Goal: Information Seeking & Learning: Understand process/instructions

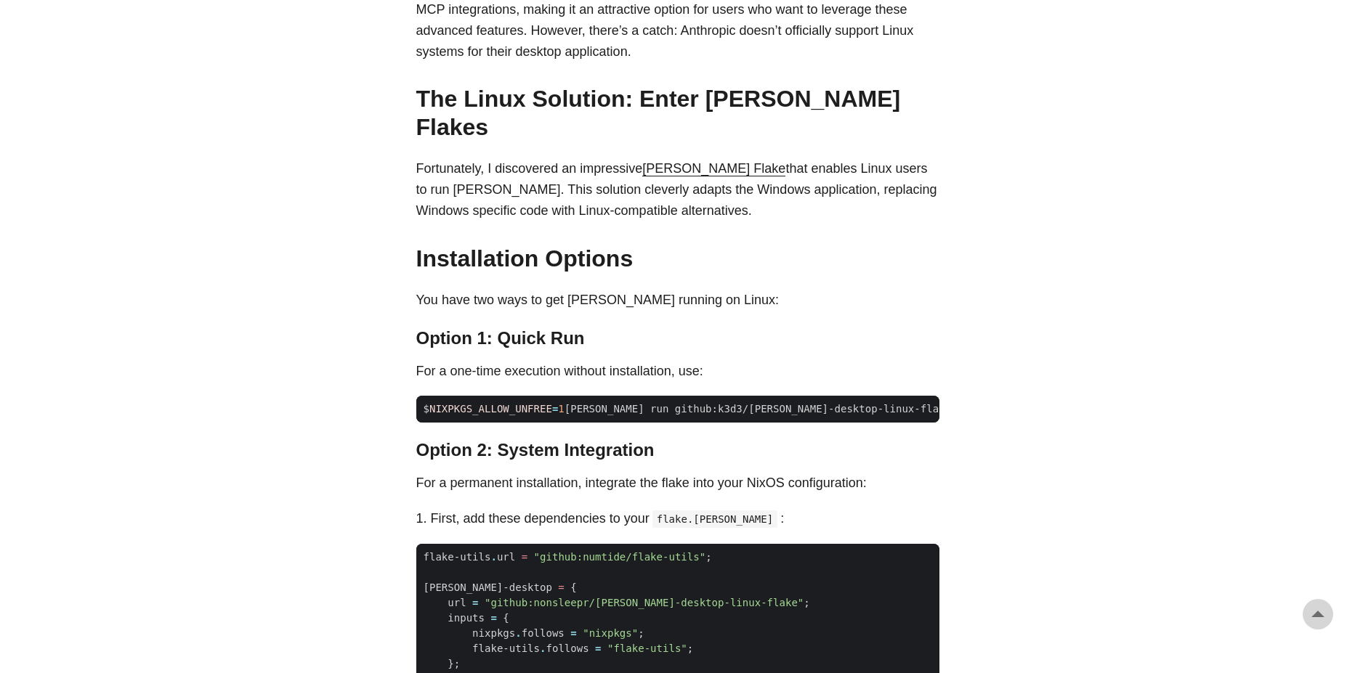
scroll to position [915, 0]
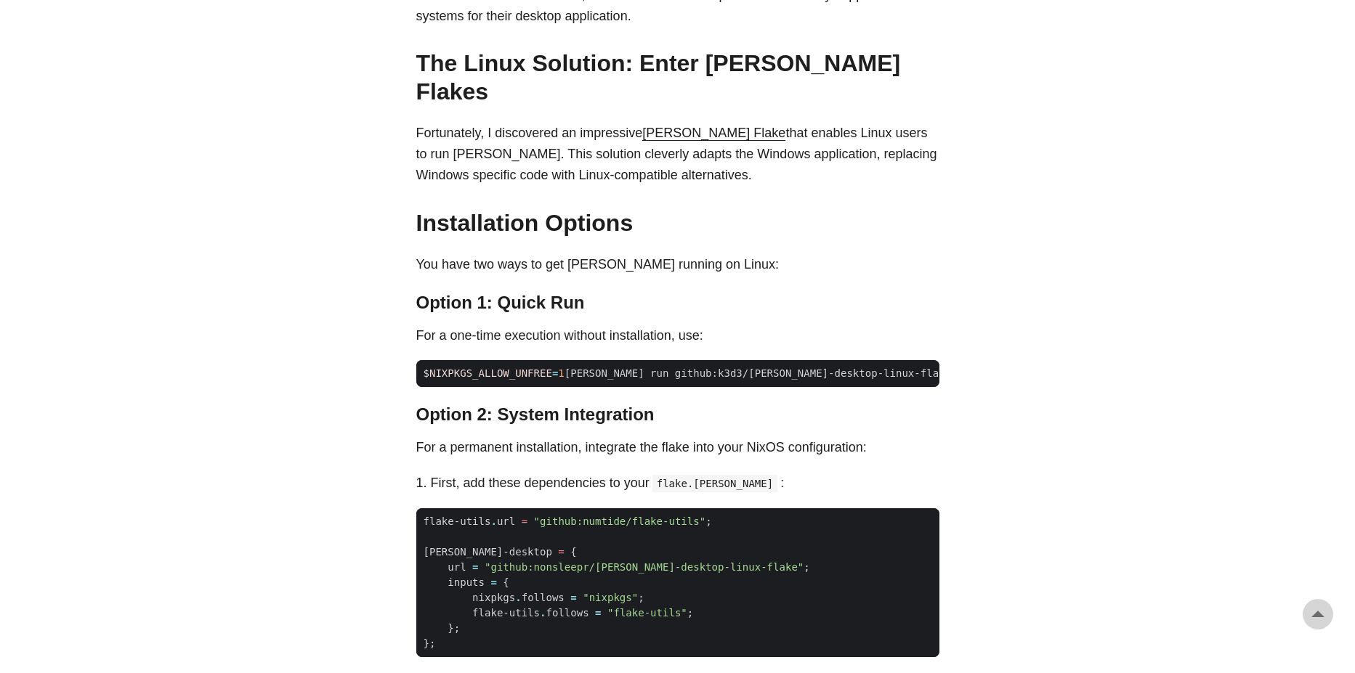
drag, startPoint x: 399, startPoint y: 84, endPoint x: 971, endPoint y: 137, distance: 574.9
click at [971, 137] on body "[PERSON_NAME] Home About Posts Tags Archive Resume" at bounding box center [677, 550] width 1355 height 2931
drag, startPoint x: 921, startPoint y: 99, endPoint x: 974, endPoint y: 124, distance: 58.5
click at [974, 124] on body "[PERSON_NAME] Home About Posts Tags Archive Resume" at bounding box center [677, 550] width 1355 height 2931
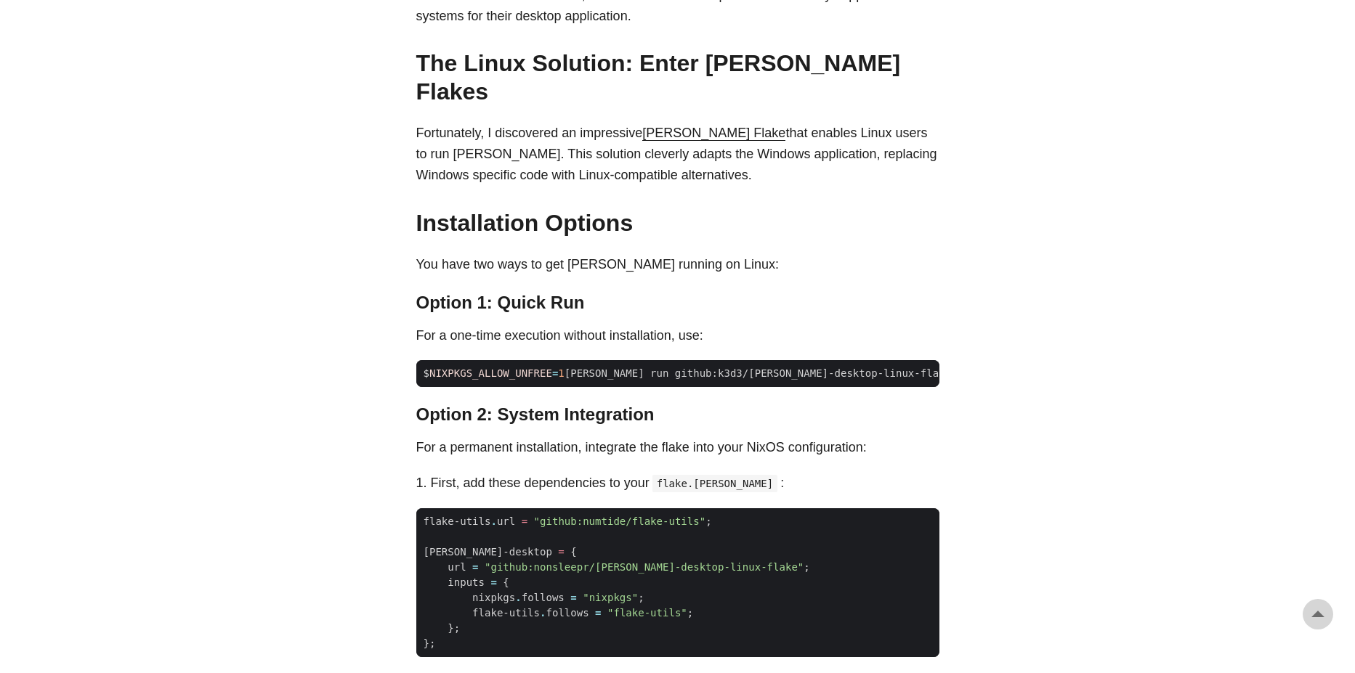
click at [974, 124] on body "[PERSON_NAME] Home About Posts Tags Archive Resume" at bounding box center [677, 550] width 1355 height 2931
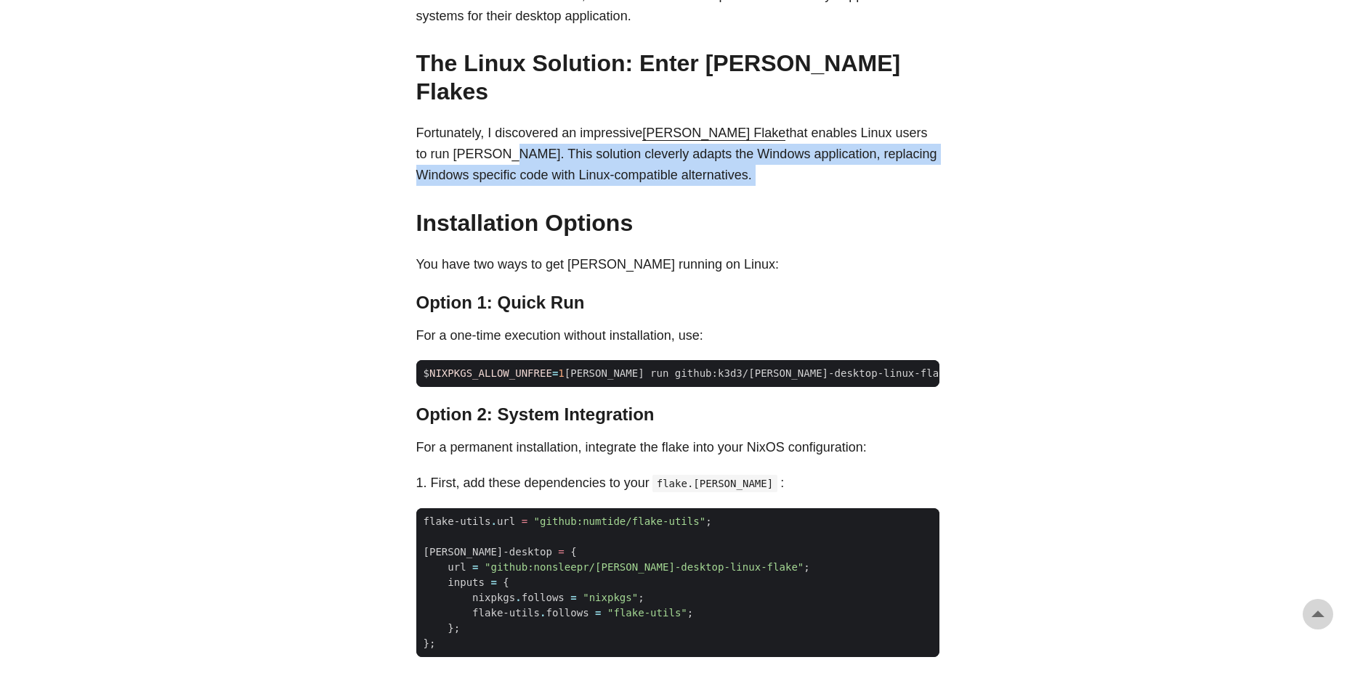
drag, startPoint x: 411, startPoint y: 115, endPoint x: 936, endPoint y: 141, distance: 525.2
click at [936, 141] on main "Installing [PERSON_NAME] on Linux: An Unofficial Guide [DATE] · 2 min · [PERSON…" at bounding box center [678, 491] width 558 height 2726
click at [936, 141] on div "As an avid user of [PERSON_NAME]’s [PERSON_NAME], I’ve primarily accessed it th…" at bounding box center [677, 534] width 523 height 1464
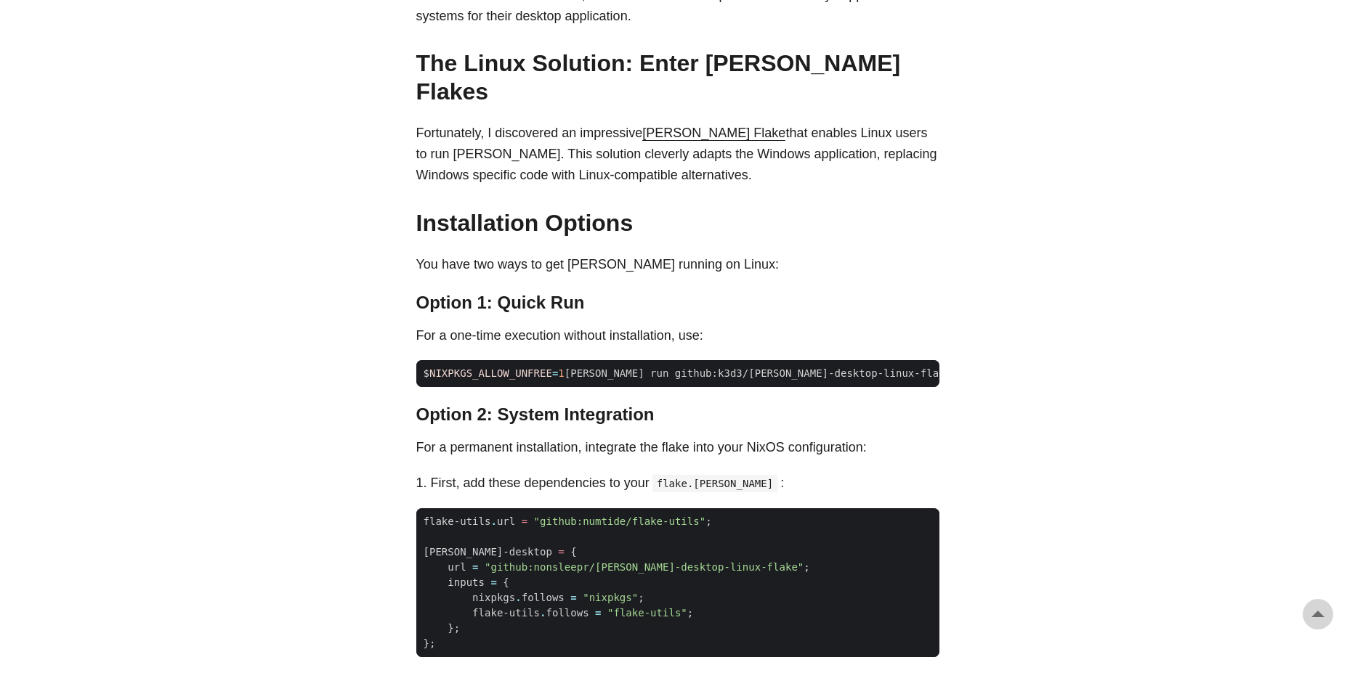
drag, startPoint x: 473, startPoint y: 108, endPoint x: 950, endPoint y: 137, distance: 477.5
click at [950, 137] on main "Installing [PERSON_NAME] on Linux: An Unofficial Guide [DATE] · 2 min · [PERSON…" at bounding box center [678, 491] width 558 height 2726
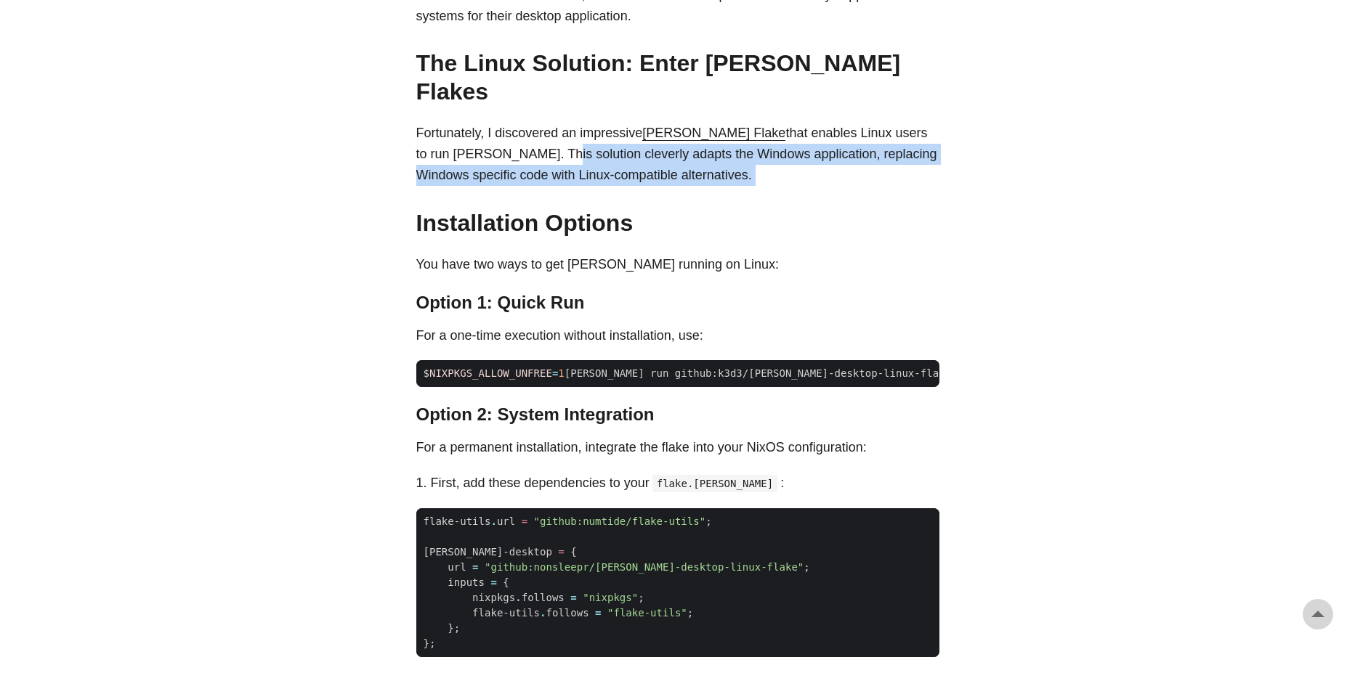
click at [950, 137] on main "Installing [PERSON_NAME] on Linux: An Unofficial Guide [DATE] · 2 min · [PERSON…" at bounding box center [678, 491] width 558 height 2726
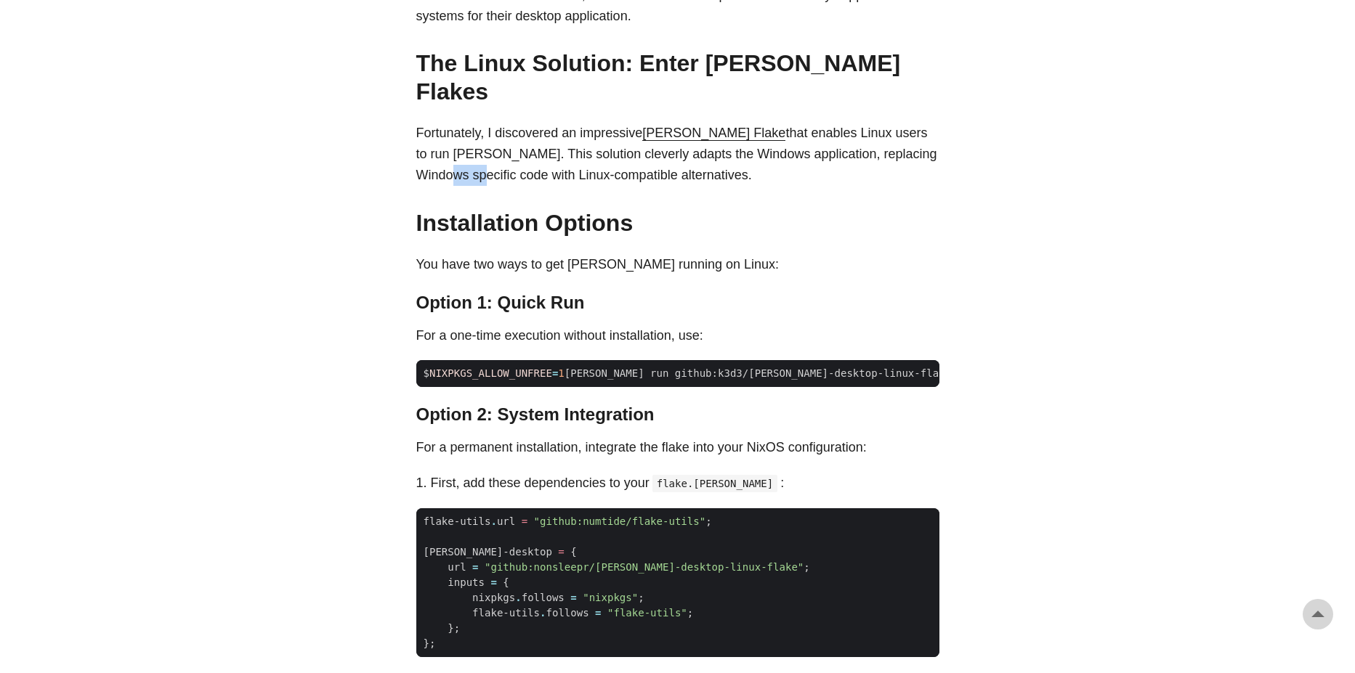
drag, startPoint x: 448, startPoint y: 123, endPoint x: 872, endPoint y: 110, distance: 423.7
click at [870, 110] on main "Installing [PERSON_NAME] on Linux: An Unofficial Guide [DATE] · 2 min · [PERSON…" at bounding box center [678, 491] width 558 height 2726
click at [1039, 158] on body "[PERSON_NAME] Home About Posts Tags Archive Resume" at bounding box center [677, 550] width 1355 height 2931
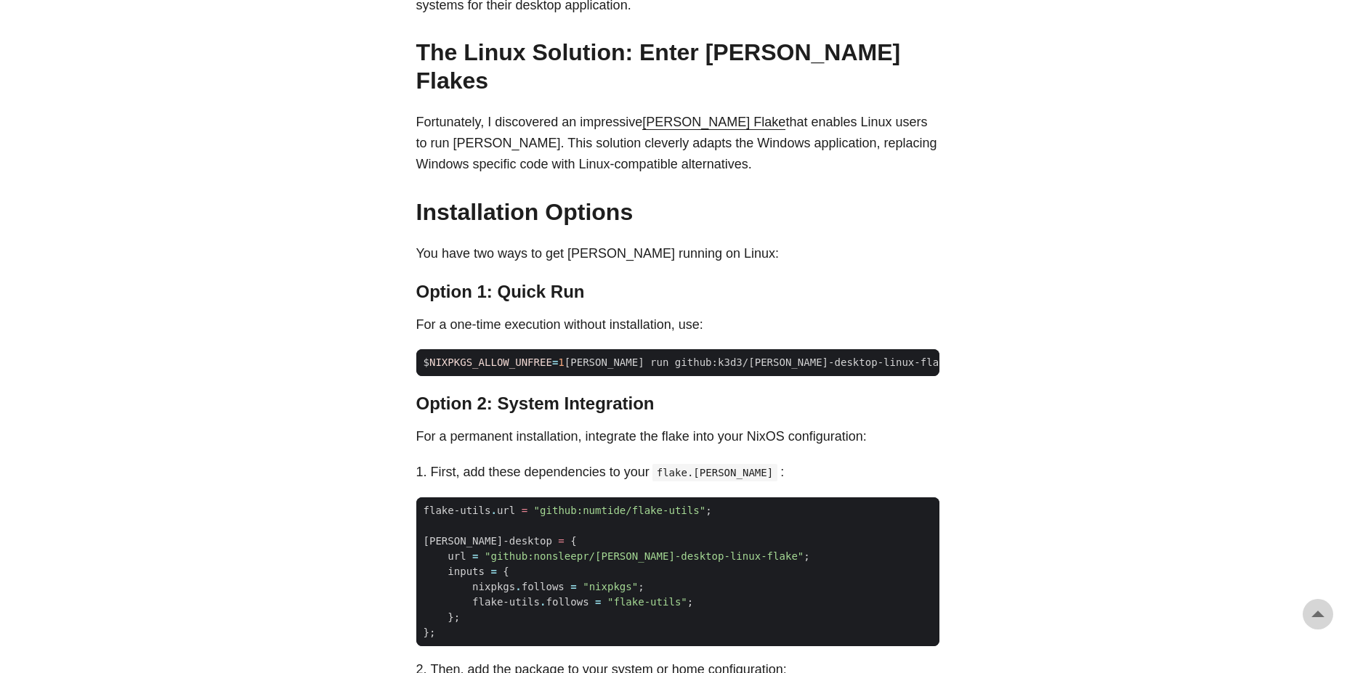
scroll to position [785, 0]
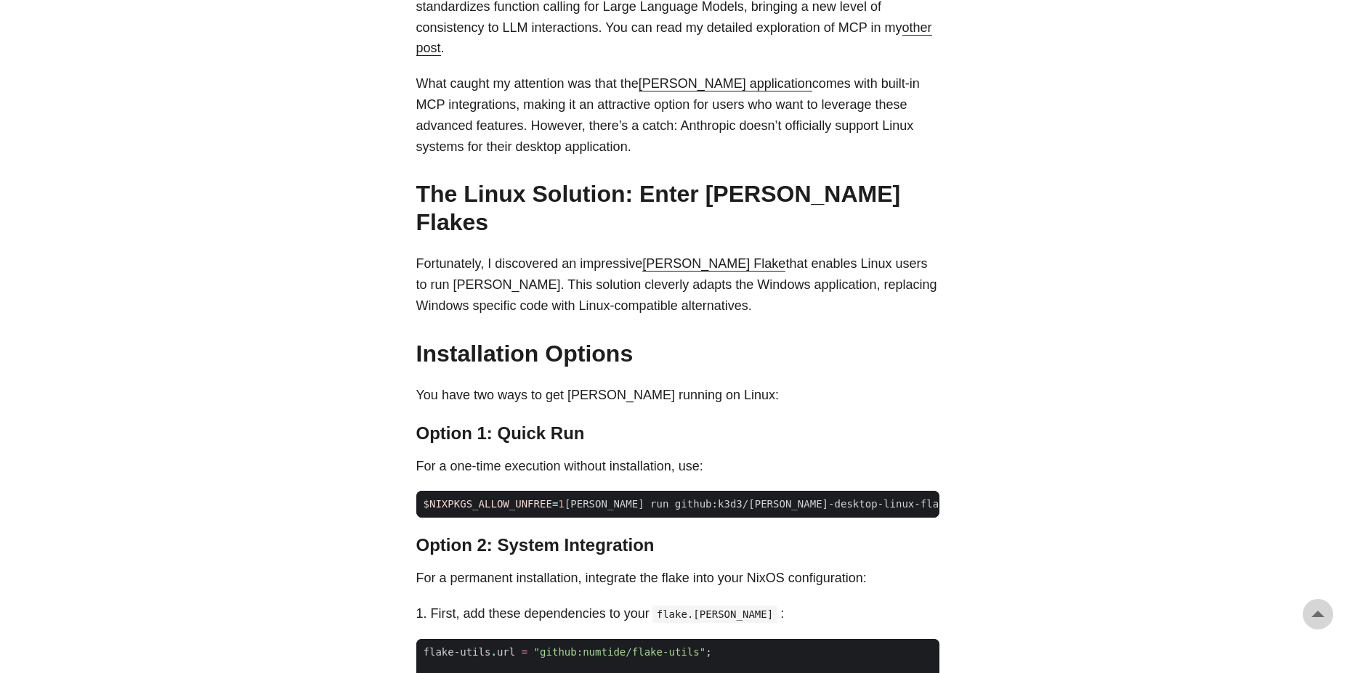
click at [673, 256] on link "[PERSON_NAME] Flake" at bounding box center [713, 263] width 143 height 15
click at [1088, 137] on body "[PERSON_NAME] Home About Posts Tags Archive Resume" at bounding box center [677, 680] width 1355 height 2931
